Goal: Information Seeking & Learning: Check status

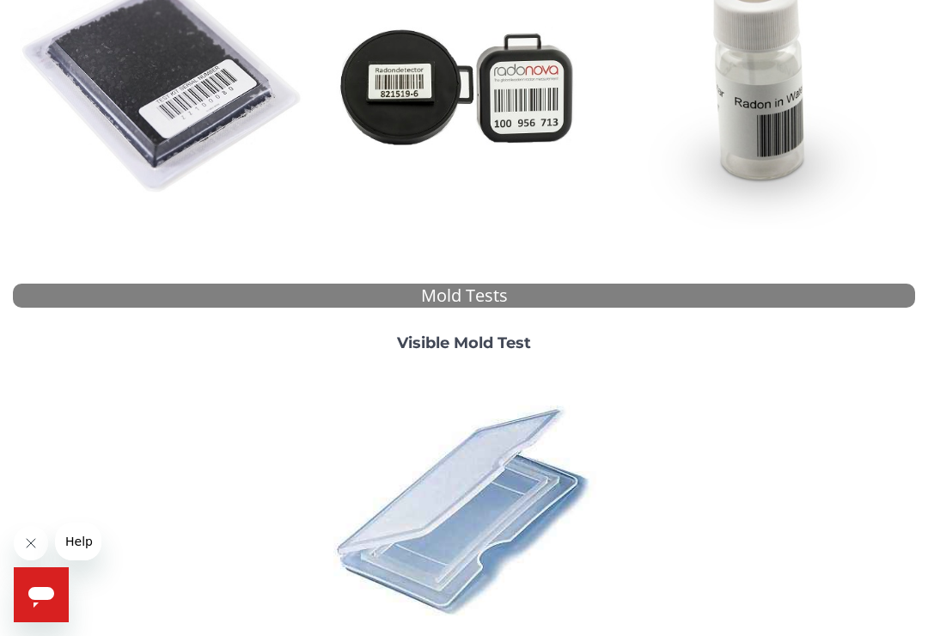
scroll to position [336, 0]
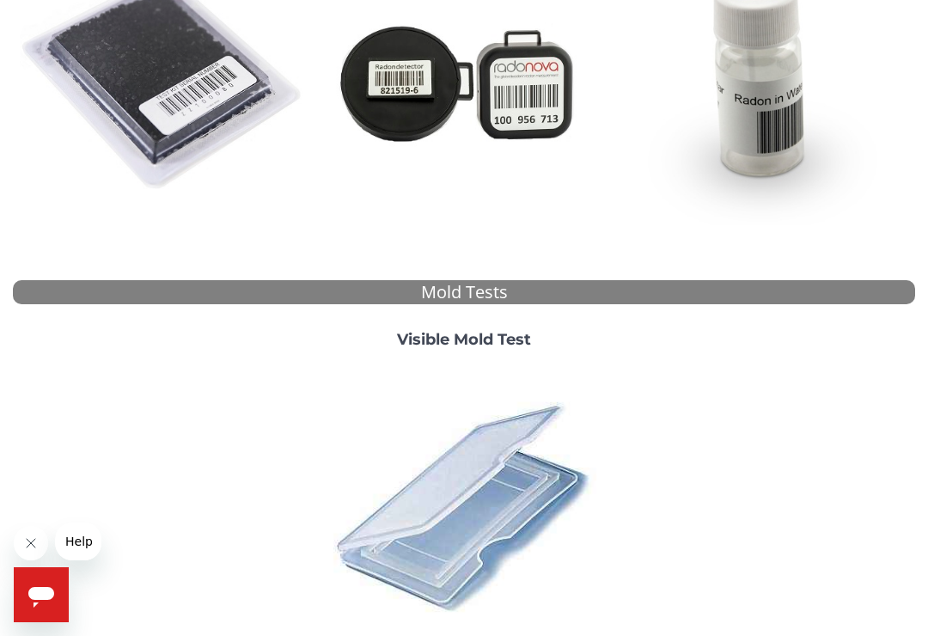
click at [473, 485] on img at bounding box center [463, 505] width 287 height 287
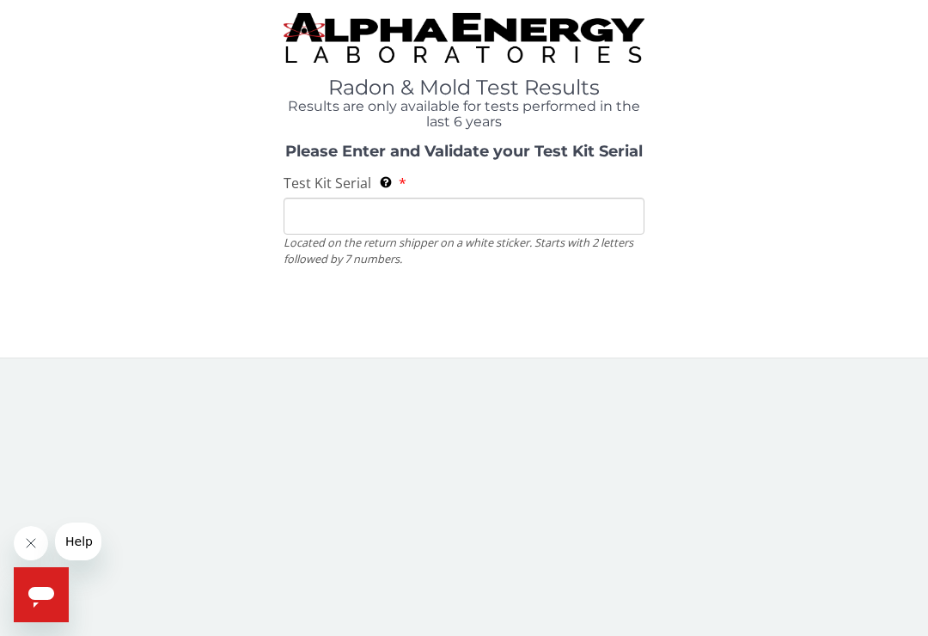
scroll to position [0, 0]
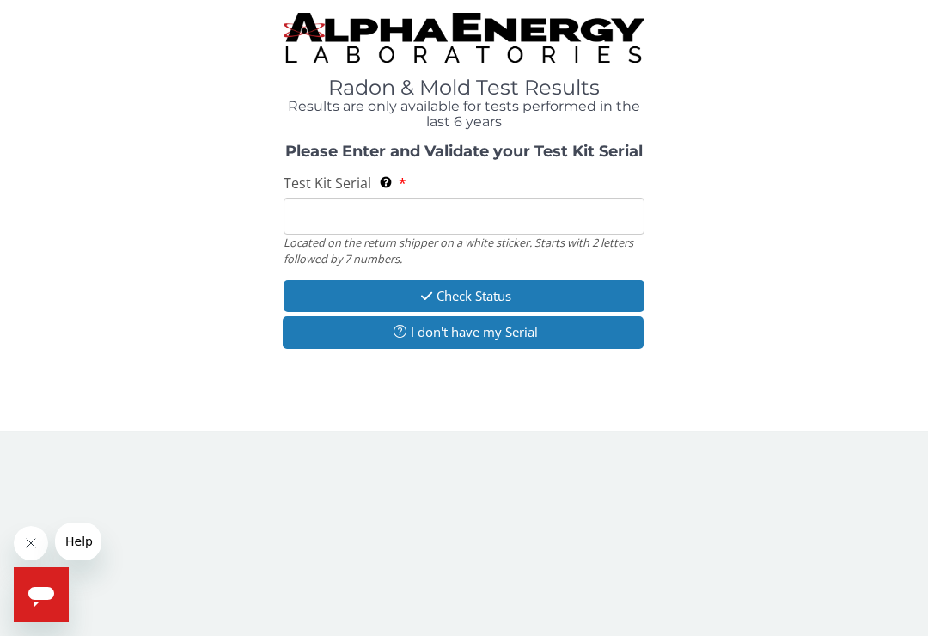
click at [517, 331] on button "I don't have my Serial" at bounding box center [463, 332] width 361 height 32
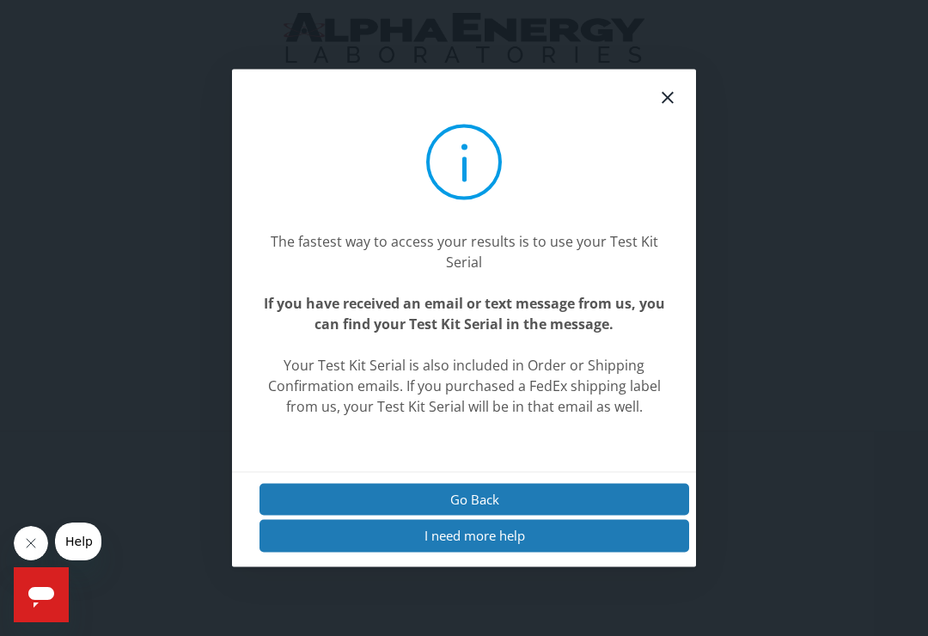
click at [666, 104] on icon at bounding box center [667, 98] width 12 height 12
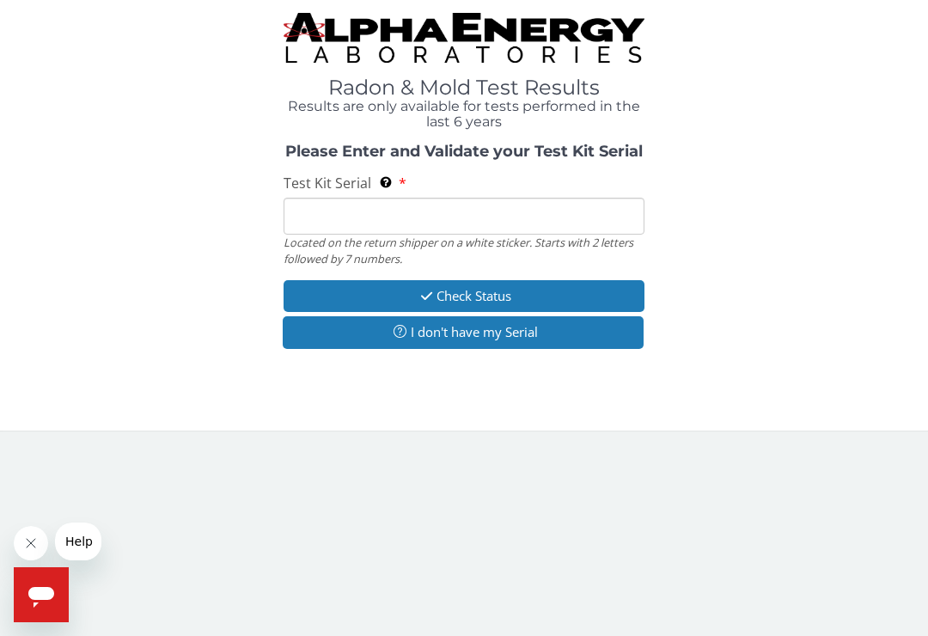
click at [356, 210] on input "Test Kit Serial Located on the return shipper on a white sticker. Starts with 2…" at bounding box center [463, 216] width 361 height 37
click at [331, 210] on input "Test Kit Serial Located on the return shipper on a white sticker. Starts with 2…" at bounding box center [463, 216] width 361 height 37
paste input "ML193827"
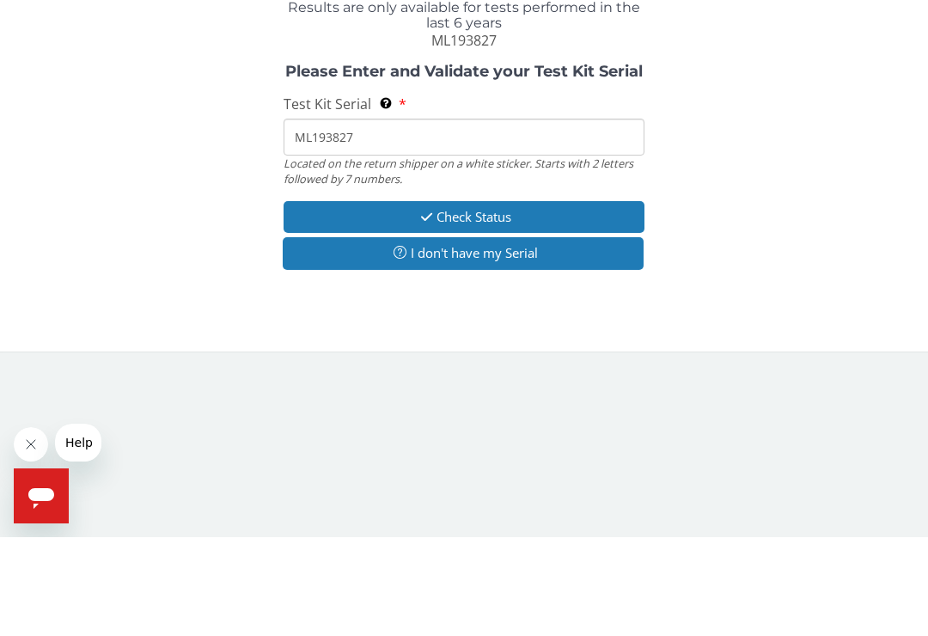
type input "ML193827"
click at [514, 300] on button "Check Status" at bounding box center [463, 316] width 361 height 32
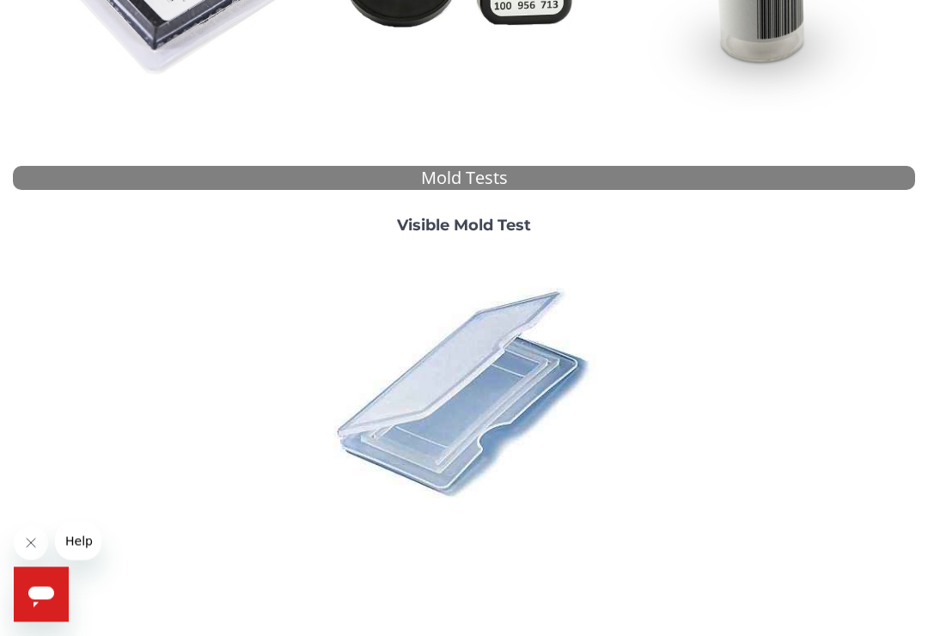
scroll to position [449, 0]
click at [476, 388] on img at bounding box center [463, 392] width 287 height 287
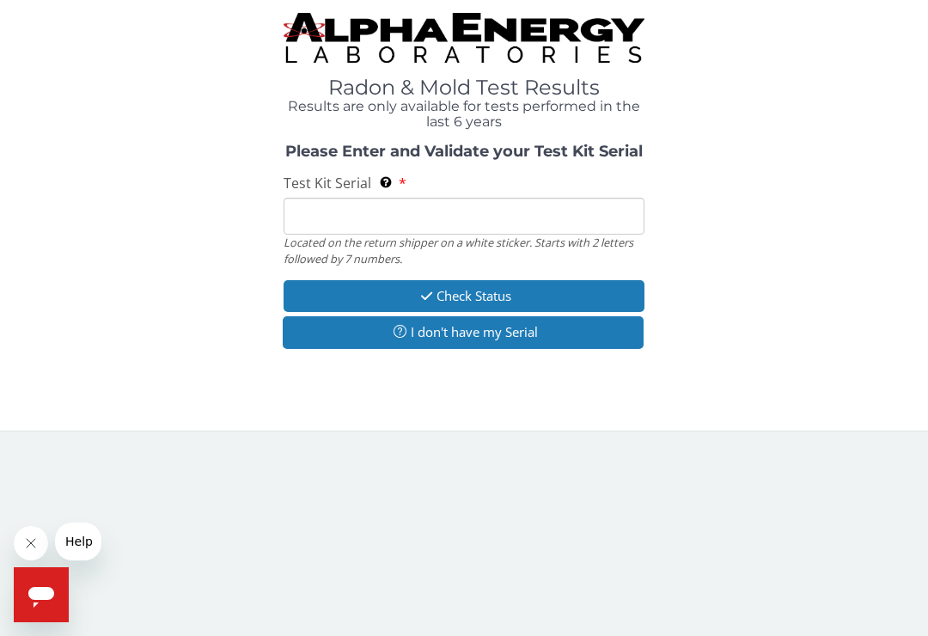
click at [468, 220] on input "Test Kit Serial Located on the return shipper on a white sticker. Starts with 2…" at bounding box center [463, 216] width 361 height 37
click at [398, 218] on input "Test Kit Serial Located on the return shipper on a white sticker. Starts with 2…" at bounding box center [463, 216] width 361 height 37
paste input "ML193827"
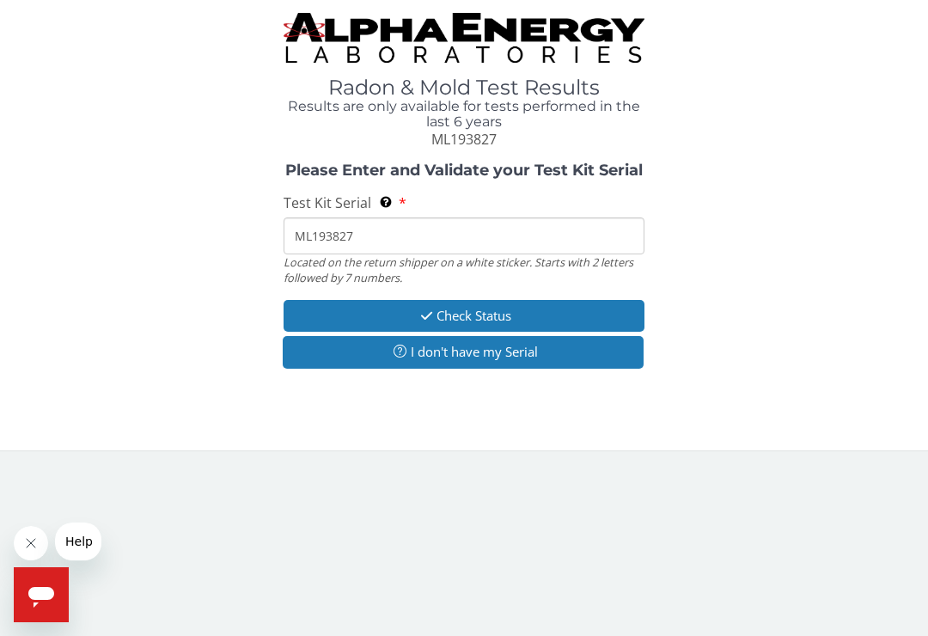
type input "ML193827"
click at [500, 309] on button "Check Status" at bounding box center [463, 316] width 361 height 32
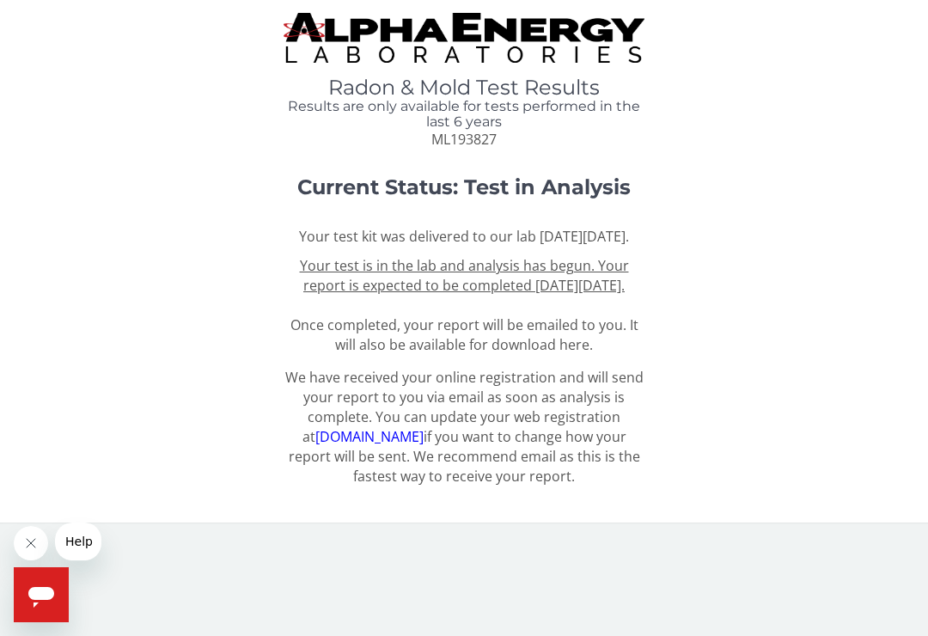
click at [459, 292] on u "Your test is in the lab and analysis has begun. Your report is expected to be c…" at bounding box center [464, 275] width 329 height 39
